Goal: Task Accomplishment & Management: Manage account settings

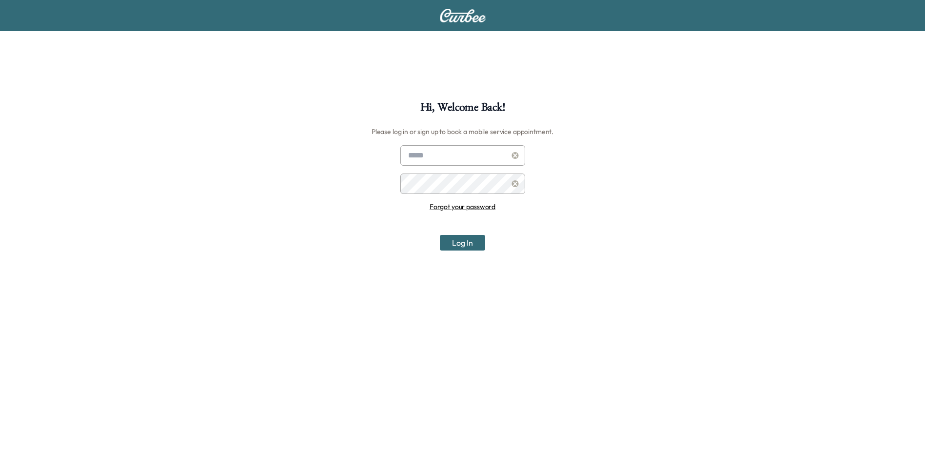
click at [448, 155] on input "text" at bounding box center [462, 155] width 125 height 20
type input "**********"
click at [478, 247] on button "Log In" at bounding box center [462, 243] width 45 height 16
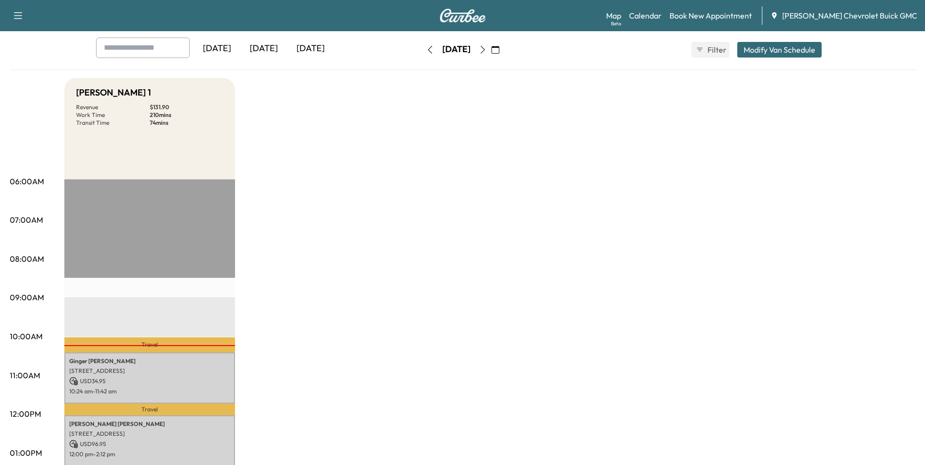
scroll to position [49, 0]
click at [156, 343] on p "Travel" at bounding box center [149, 345] width 171 height 15
click at [155, 368] on p "[STREET_ADDRESS]" at bounding box center [149, 372] width 161 height 8
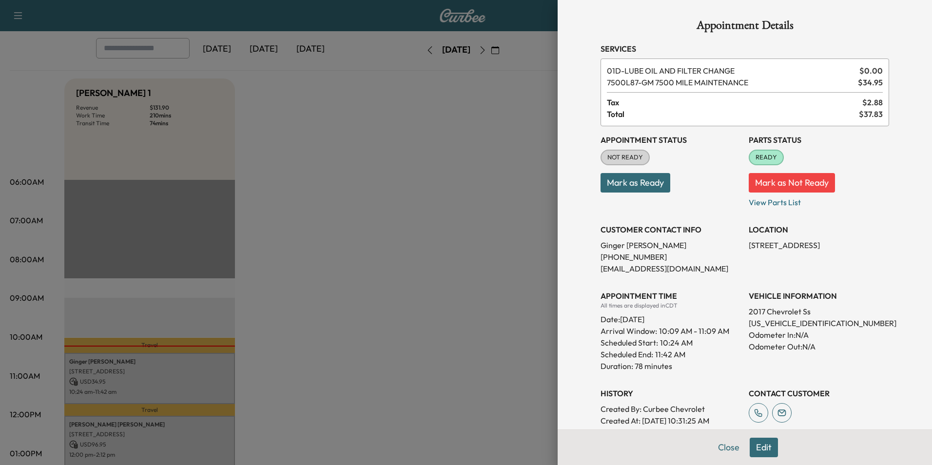
click at [625, 177] on button "Mark as Ready" at bounding box center [636, 182] width 70 height 19
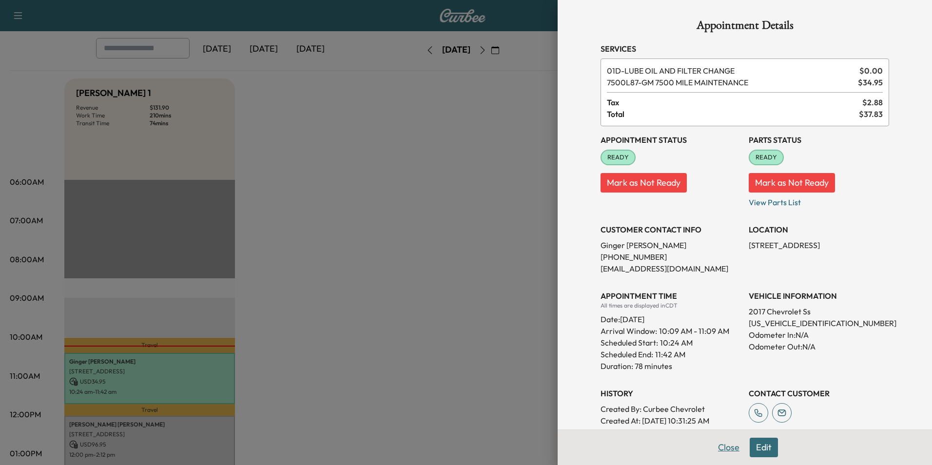
click at [717, 446] on button "Close" at bounding box center [729, 447] width 34 height 19
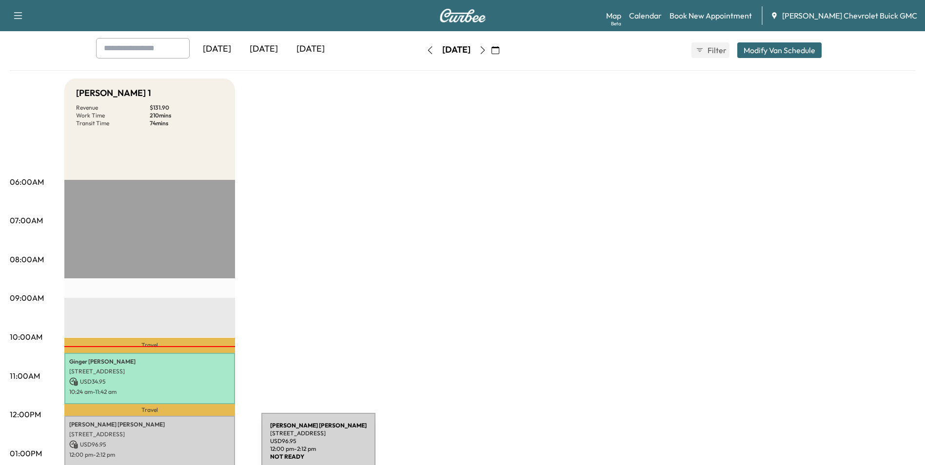
click at [188, 447] on div "[PERSON_NAME] [STREET_ADDRESS] USD 96.95 12:00 pm - 2:12 pm" at bounding box center [149, 459] width 171 height 87
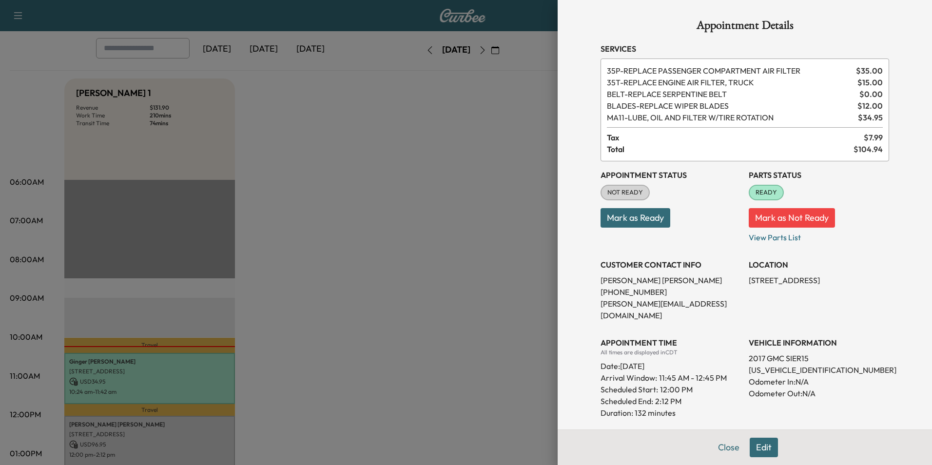
click at [631, 214] on button "Mark as Ready" at bounding box center [636, 217] width 70 height 19
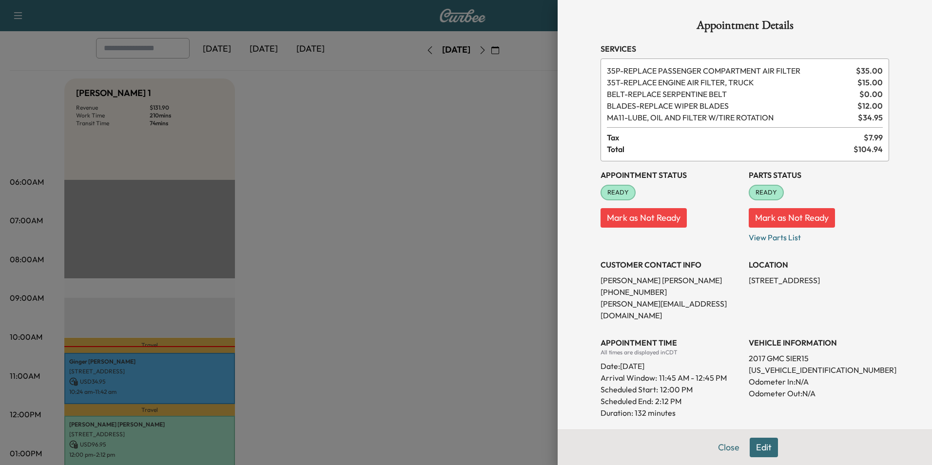
click at [481, 217] on div at bounding box center [466, 232] width 932 height 465
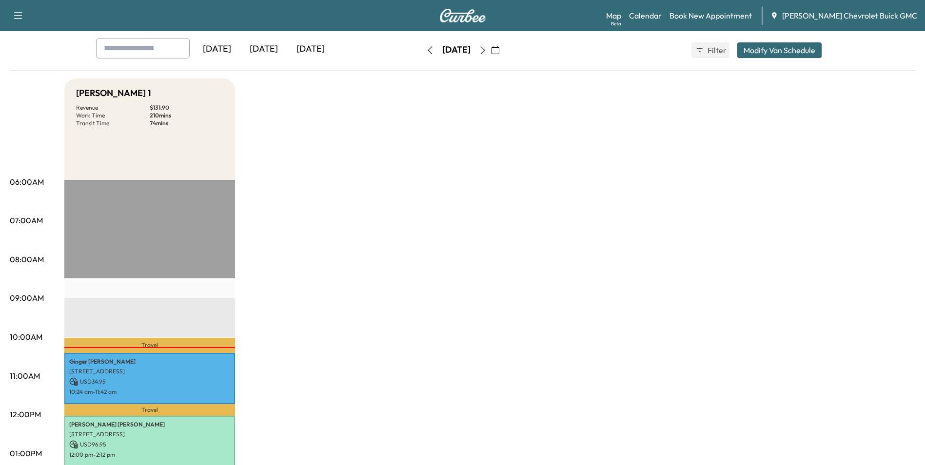
click at [635, 8] on div "Map Beta Calendar Book New Appointment [PERSON_NAME] Chevrolet Buick GMC" at bounding box center [761, 15] width 311 height 19
click at [621, 13] on link "Map Beta" at bounding box center [613, 16] width 15 height 12
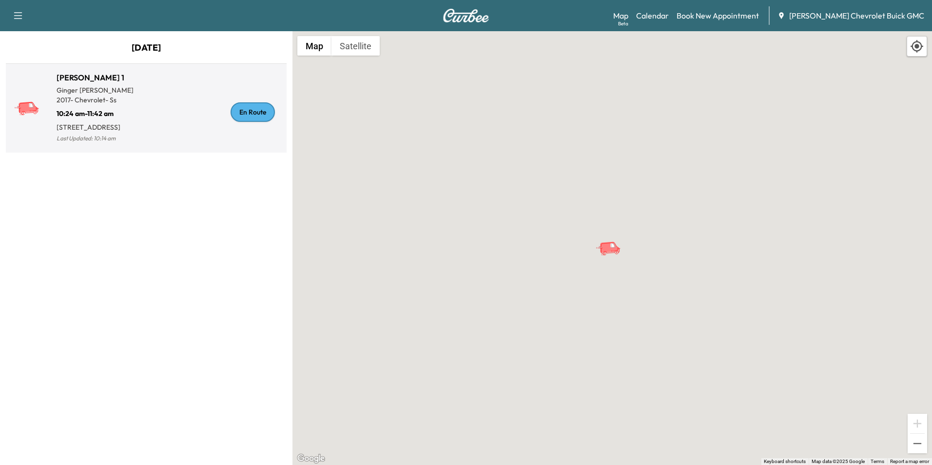
click at [207, 117] on div "En Route" at bounding box center [214, 111] width 136 height 65
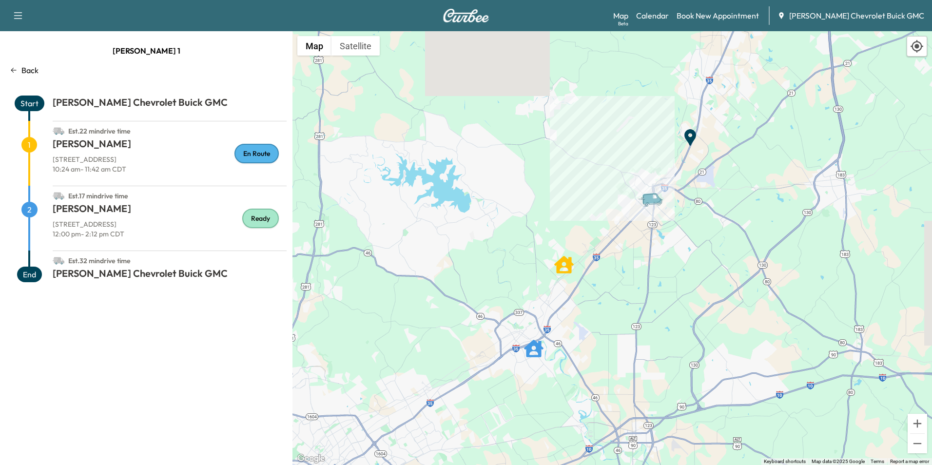
click at [196, 149] on h1 "[PERSON_NAME]" at bounding box center [170, 146] width 234 height 18
click at [13, 75] on div "Back" at bounding box center [146, 70] width 281 height 12
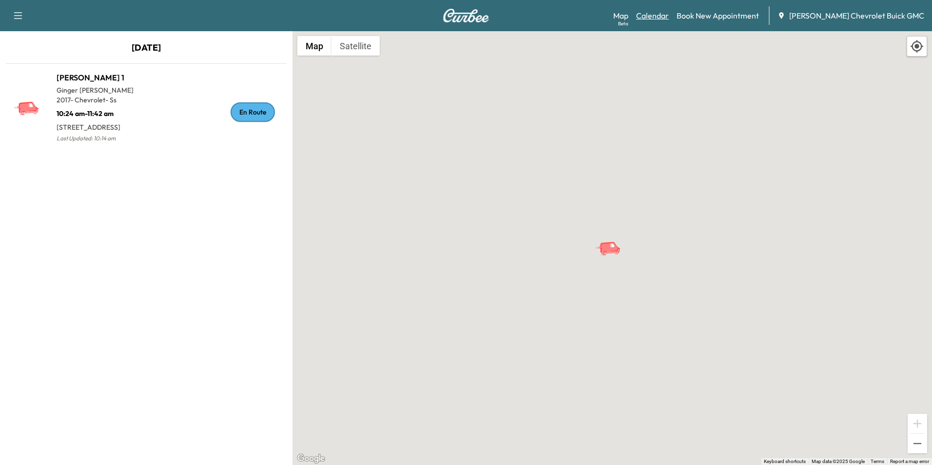
click at [665, 19] on link "Calendar" at bounding box center [652, 16] width 33 height 12
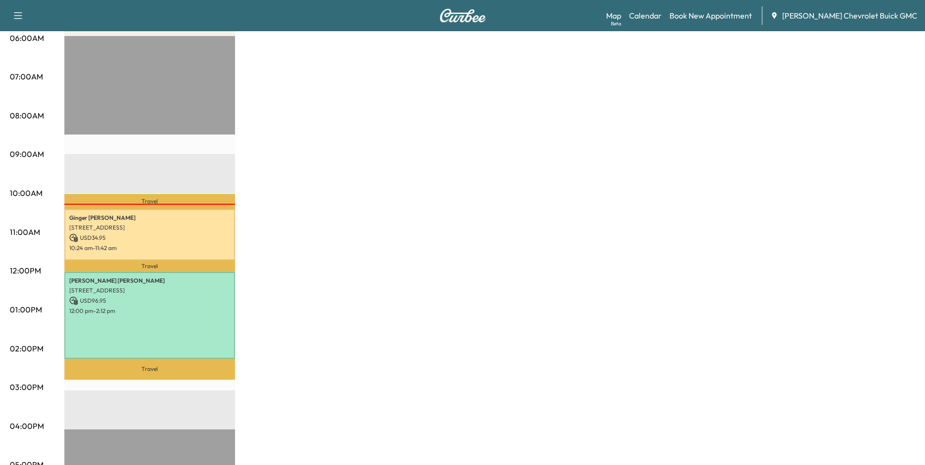
scroll to position [195, 0]
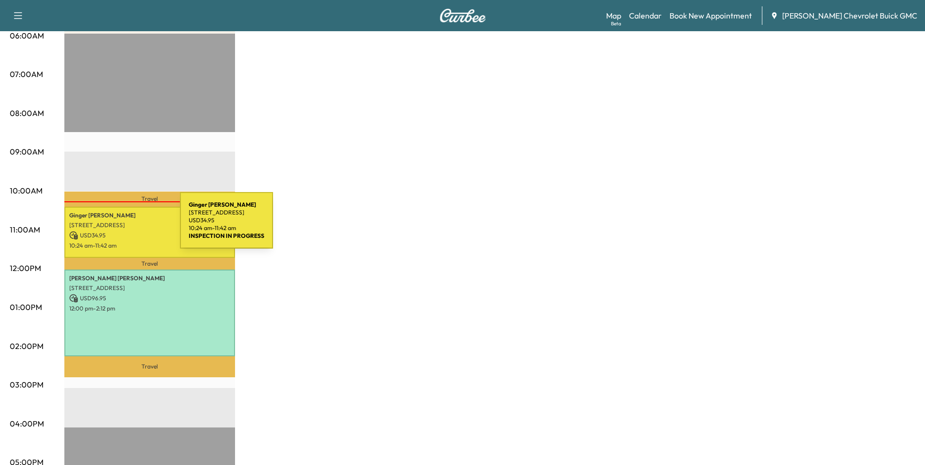
click at [107, 226] on p "[STREET_ADDRESS]" at bounding box center [149, 225] width 161 height 8
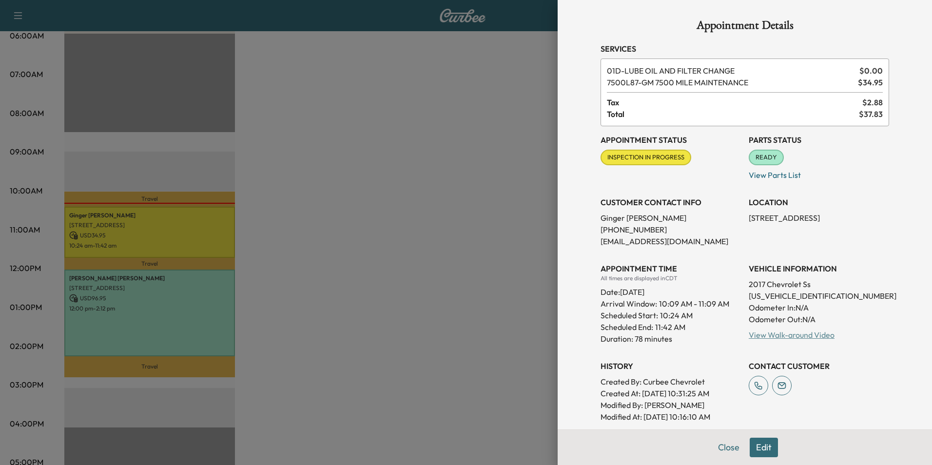
click at [754, 338] on link "View Walk-around Video" at bounding box center [792, 335] width 86 height 10
click at [478, 128] on div at bounding box center [466, 232] width 932 height 465
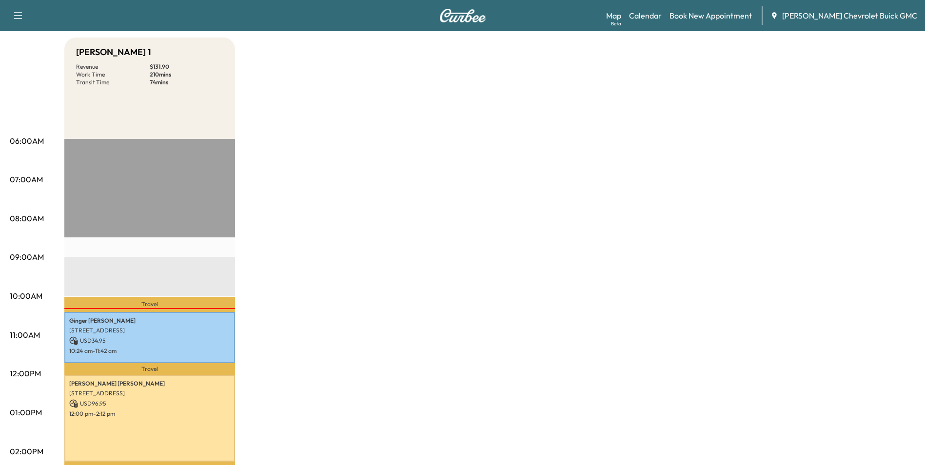
scroll to position [0, 0]
